Goal: Navigation & Orientation: Understand site structure

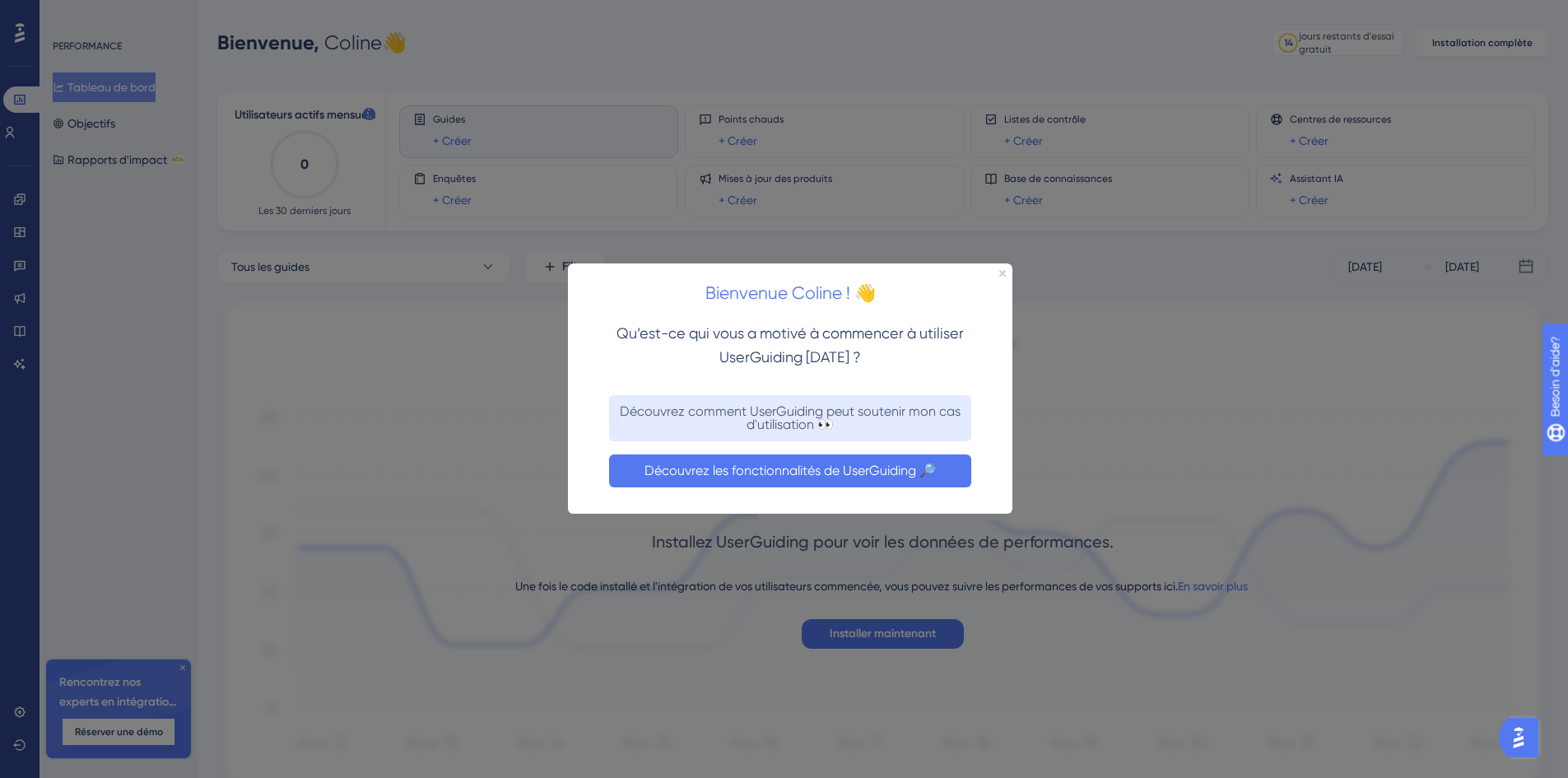
click at [920, 460] on button "Découvrez les fonctionnalités de UserGuiding 🔎" at bounding box center [789, 471] width 362 height 33
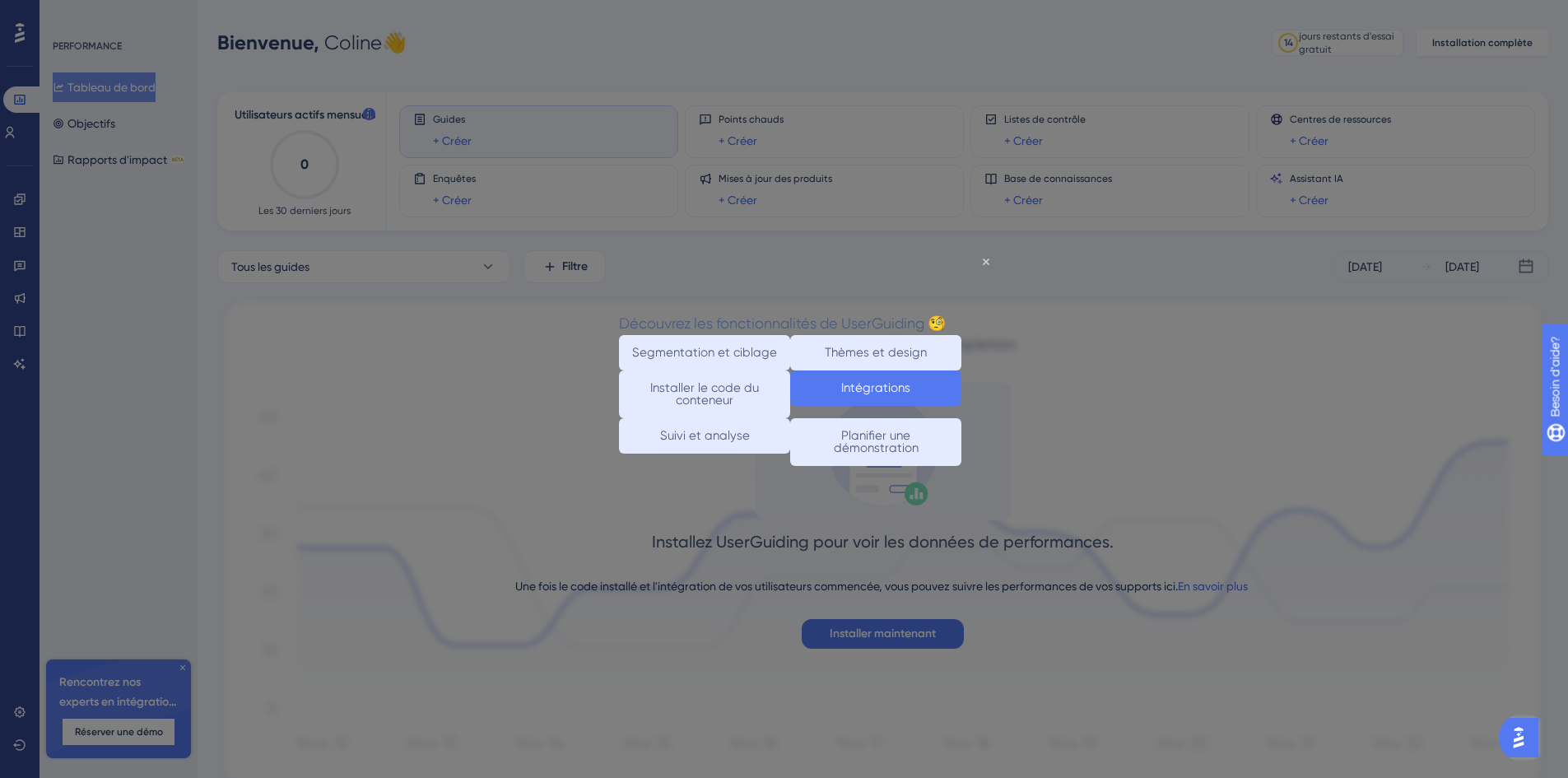
click at [845, 403] on button "Intégrations" at bounding box center [876, 389] width 171 height 35
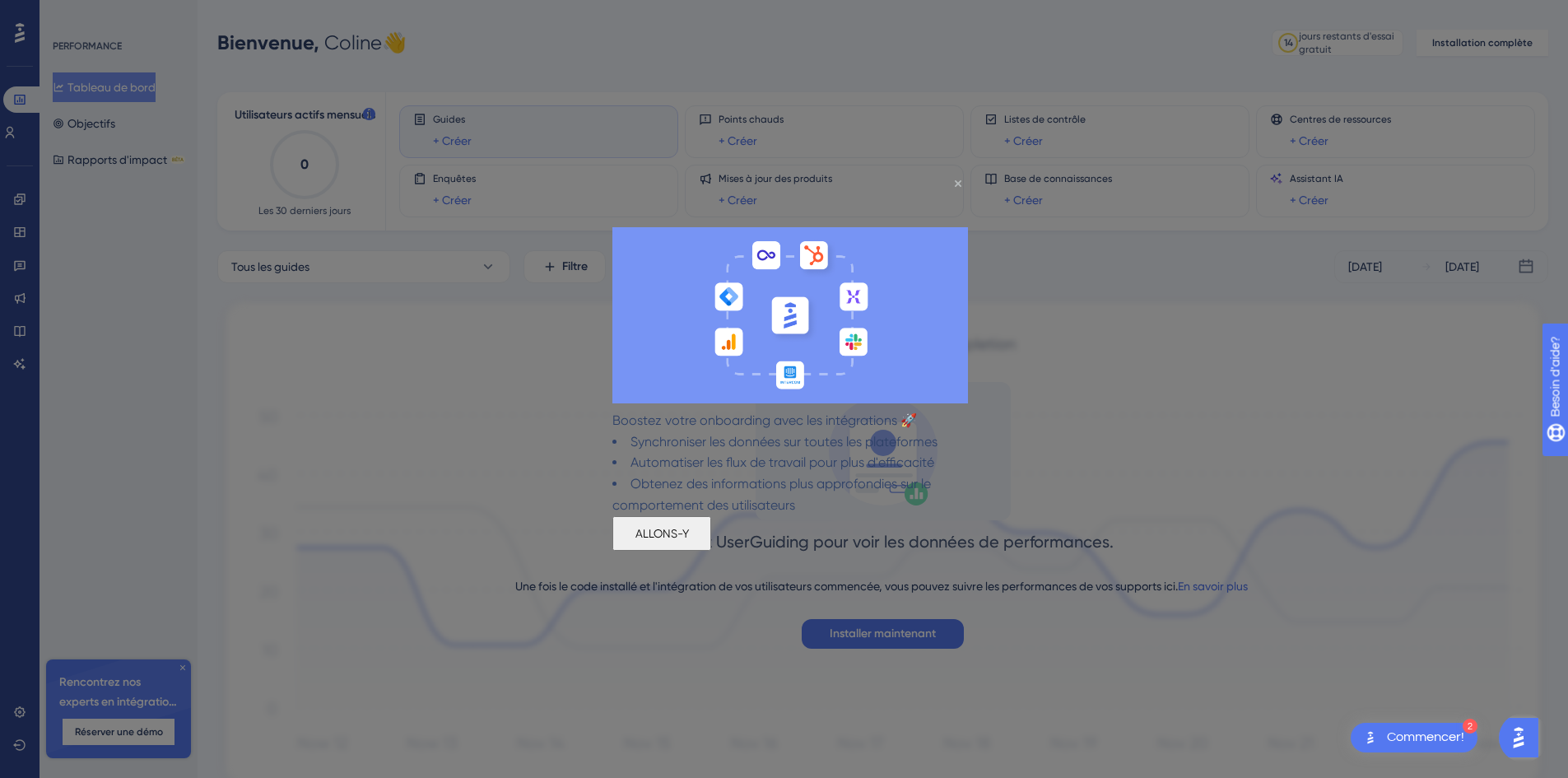
click at [955, 183] on icon "Fermer l'aperçu" at bounding box center [958, 184] width 7 height 7
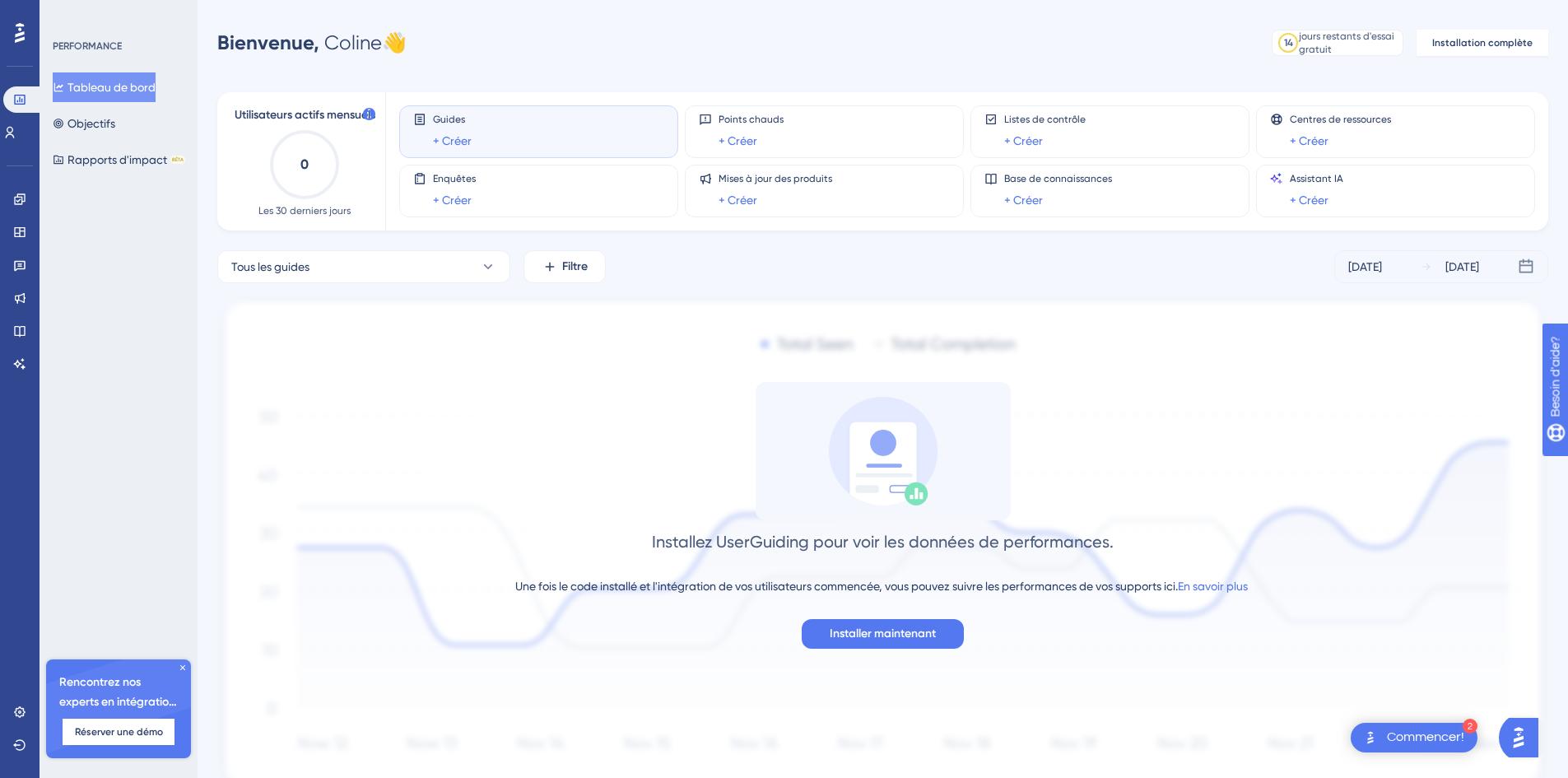
click at [705, 21] on div "Performance Utilisateurs Fiançailles Widgets Retour Mises à jour des produits B…" at bounding box center [784, 424] width 1568 height 849
click at [109, 129] on font "Objectifs" at bounding box center [91, 123] width 48 height 14
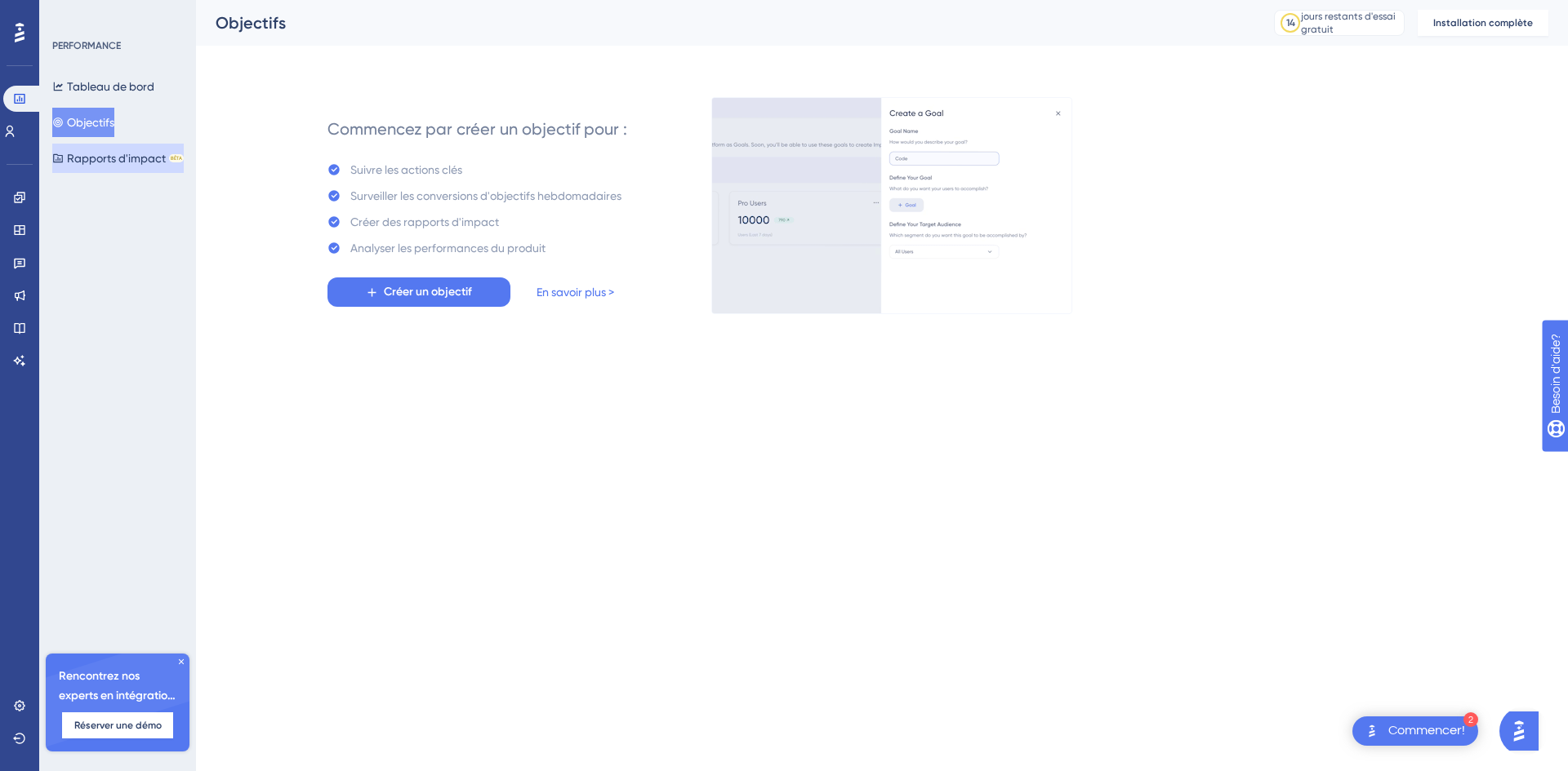
click at [143, 156] on font "Rapports d'impact" at bounding box center [117, 159] width 99 height 13
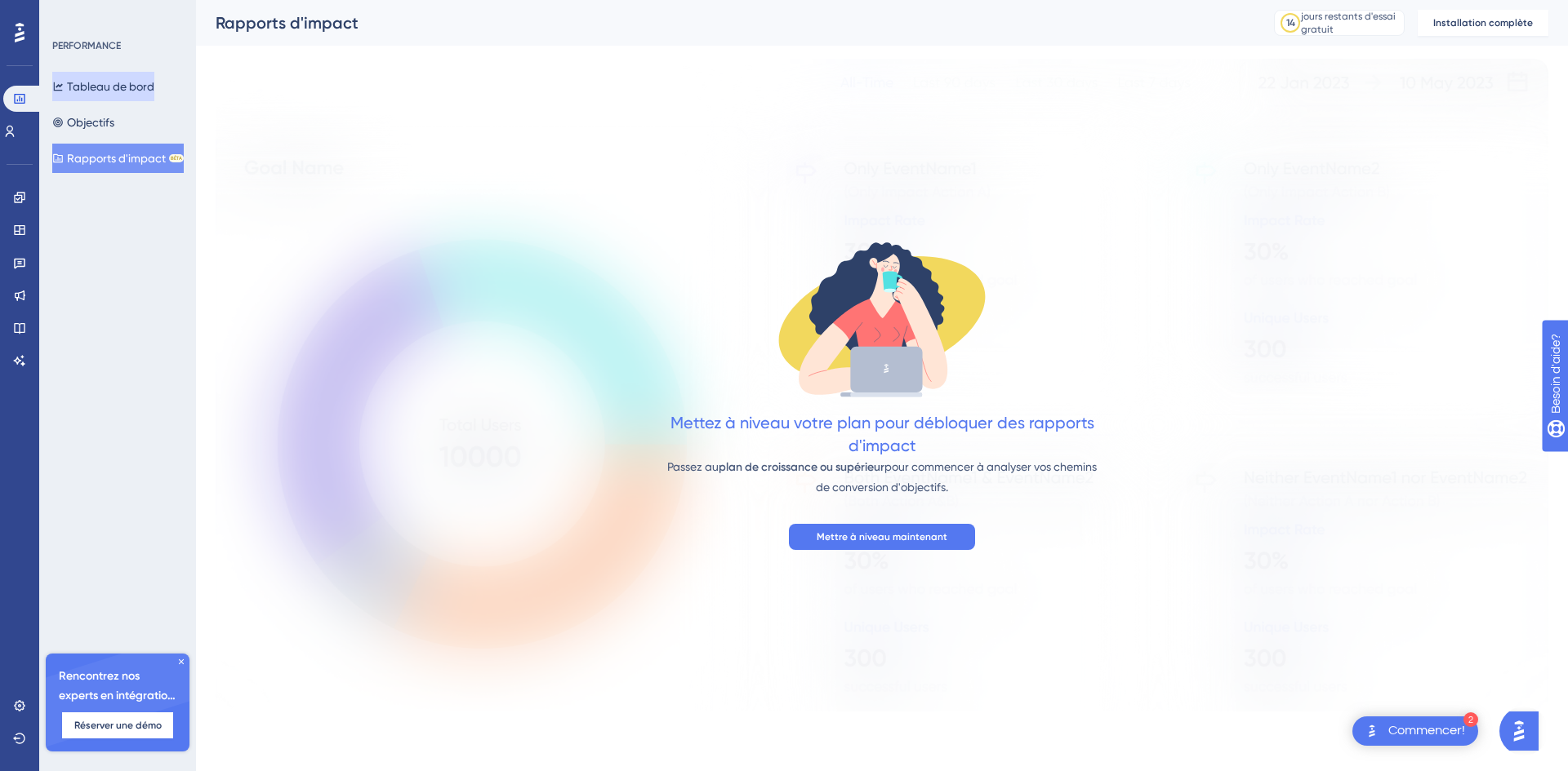
click at [78, 78] on font "Tableau de bord" at bounding box center [111, 87] width 88 height 19
